Goal: Information Seeking & Learning: Learn about a topic

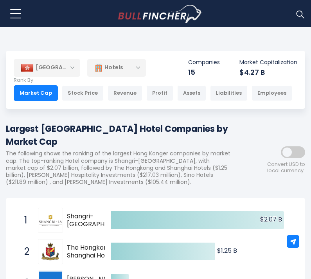
click at [296, 150] on span at bounding box center [293, 152] width 24 height 12
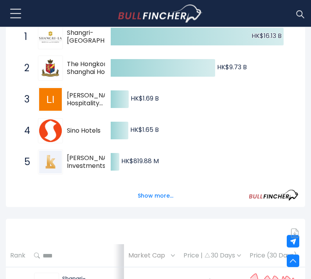
scroll to position [185, 0]
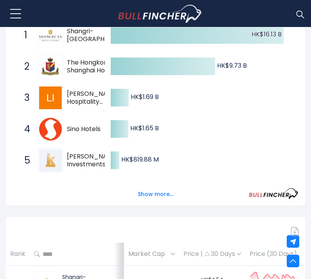
click at [161, 195] on button "Show more..." at bounding box center [155, 194] width 45 height 13
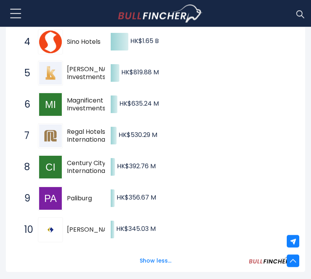
scroll to position [273, 0]
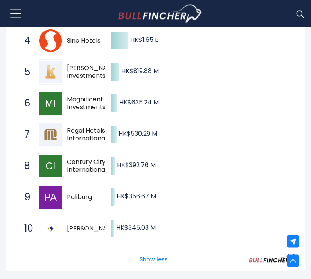
click at [125, 259] on div "Show less..." at bounding box center [156, 255] width 286 height 22
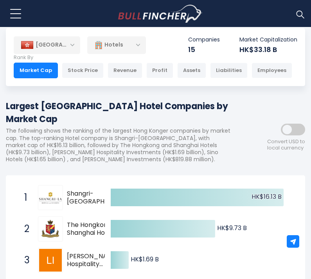
scroll to position [25, 0]
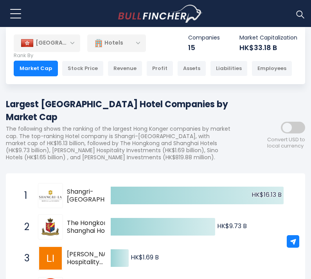
click at [160, 65] on div "Profit" at bounding box center [159, 69] width 27 height 16
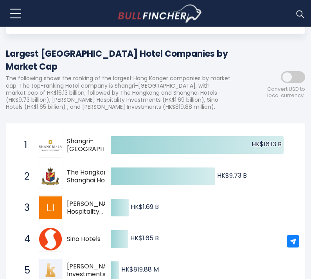
scroll to position [0, 0]
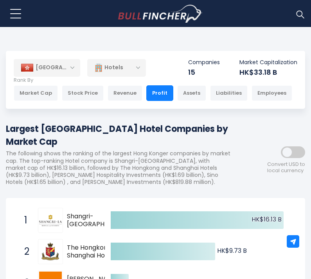
click at [41, 59] on div "[GEOGRAPHIC_DATA]" at bounding box center [47, 67] width 66 height 17
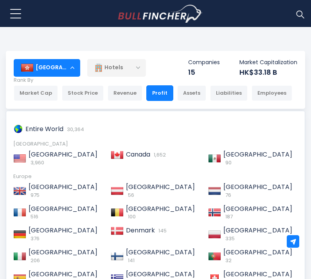
click at [107, 62] on div "Hotels" at bounding box center [116, 68] width 59 height 18
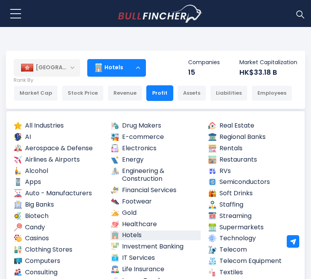
click at [107, 68] on div "Hotels" at bounding box center [116, 68] width 59 height 18
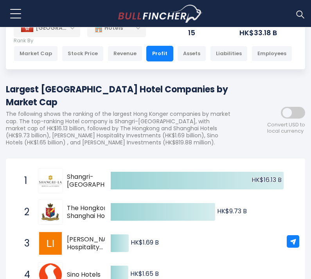
scroll to position [39, 0]
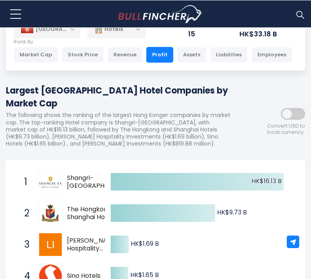
click at [122, 55] on div "Revenue" at bounding box center [125, 55] width 35 height 16
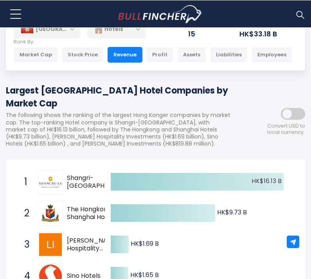
scroll to position [0, 0]
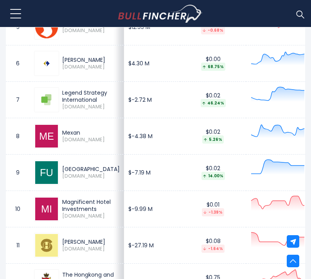
scroll to position [598, 0]
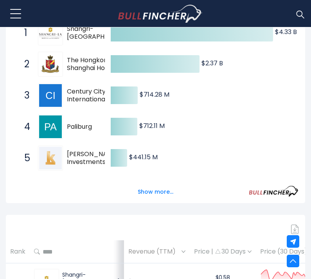
scroll to position [189, 0]
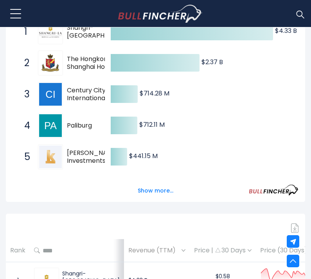
click at [63, 176] on div "Show more..." at bounding box center [156, 186] width 286 height 22
click at [150, 184] on button "Show more..." at bounding box center [155, 190] width 45 height 13
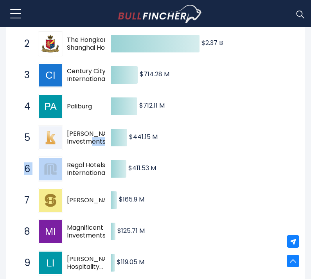
scroll to position [0, 0]
click at [102, 165] on div "6 Regal Hotels International 0078.HK" at bounding box center [73, 168] width 106 height 25
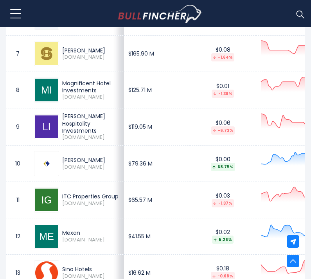
scroll to position [787, 0]
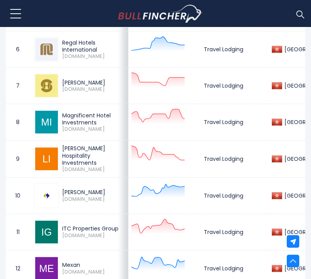
scroll to position [755, 0]
